Goal: Task Accomplishment & Management: Complete application form

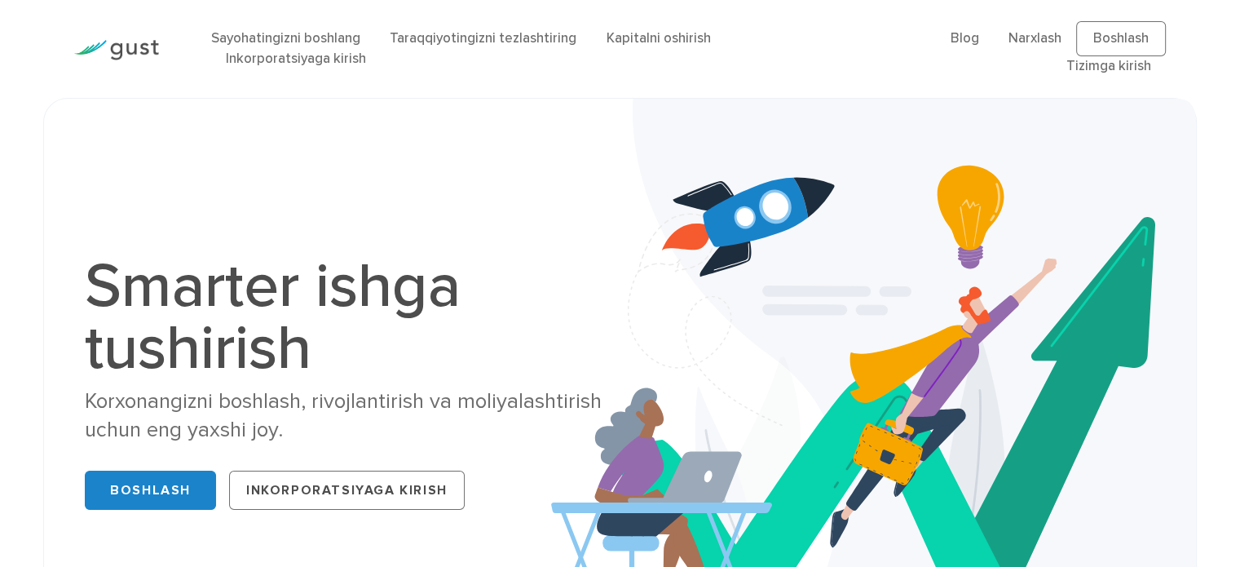
click at [649, 89] on div "Sayohatingizni boshlang Taraqqiyotingizni tezlashtiring Kapitalni oshirish Inko…" at bounding box center [620, 49] width 1116 height 98
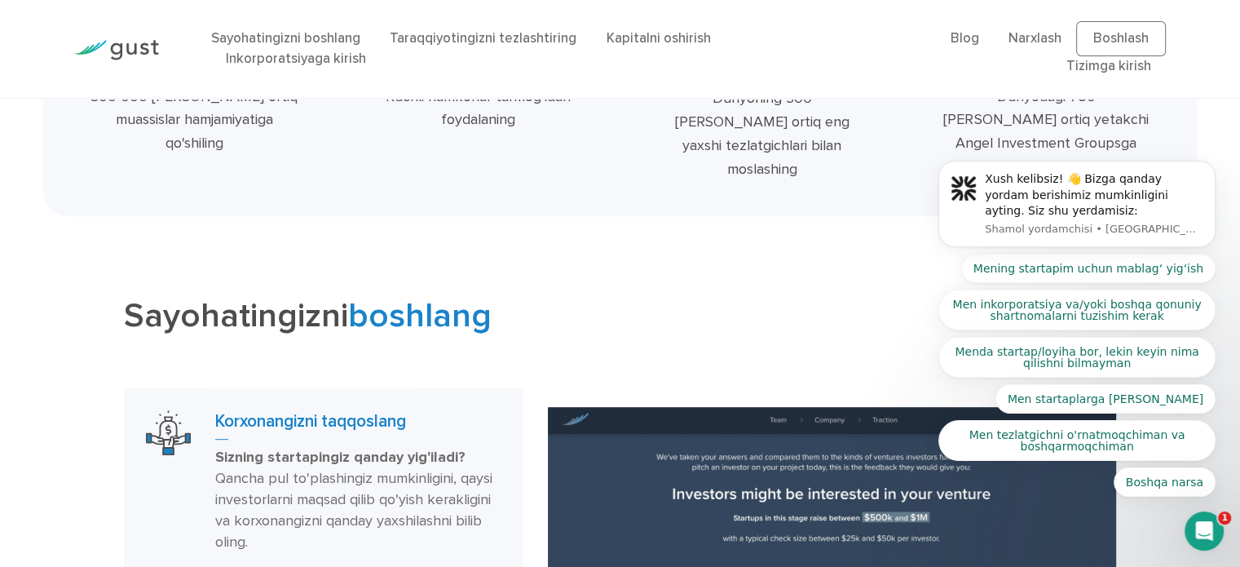
scroll to position [466, 0]
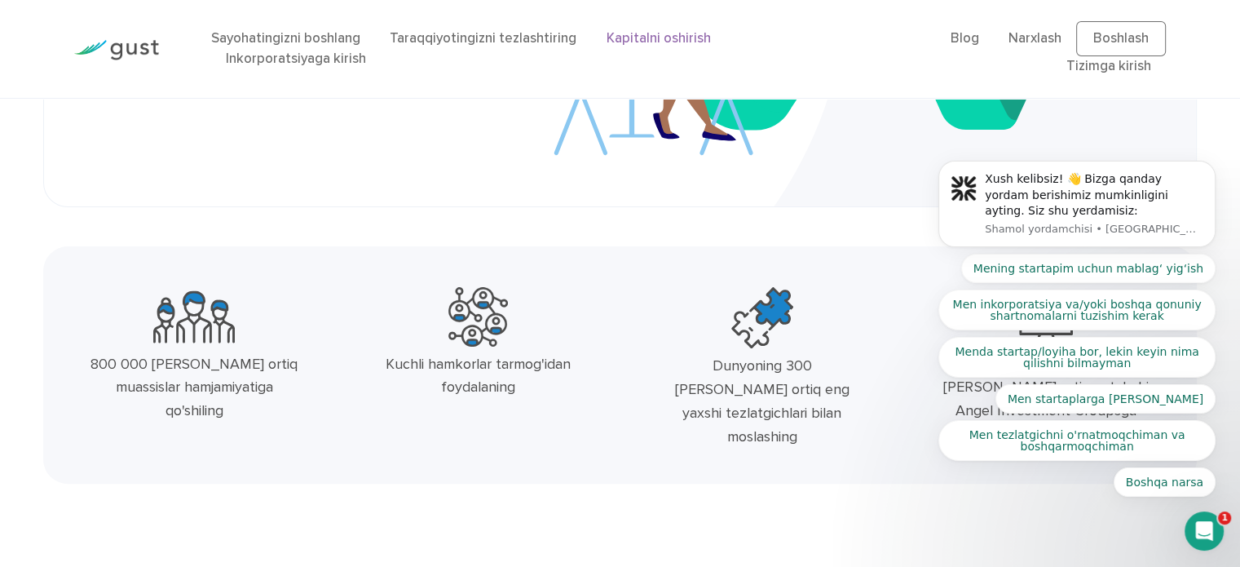
click at [666, 41] on font "Kapitalni oshirish" at bounding box center [658, 38] width 104 height 16
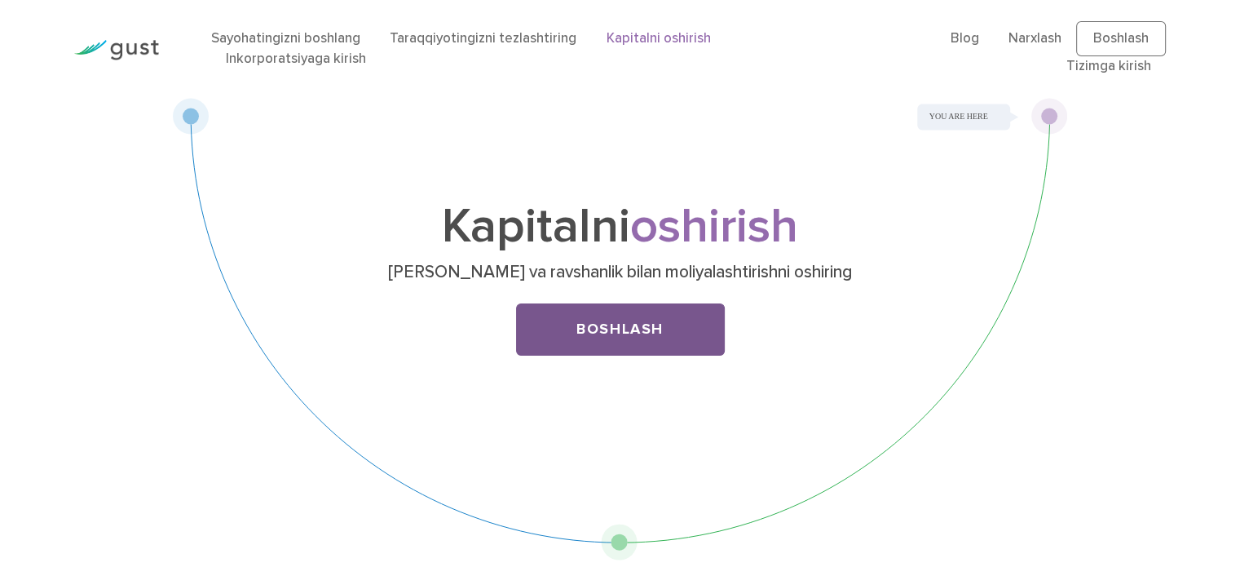
click at [670, 318] on link "Boshlash" at bounding box center [620, 329] width 209 height 52
